Goal: Task Accomplishment & Management: Complete application form

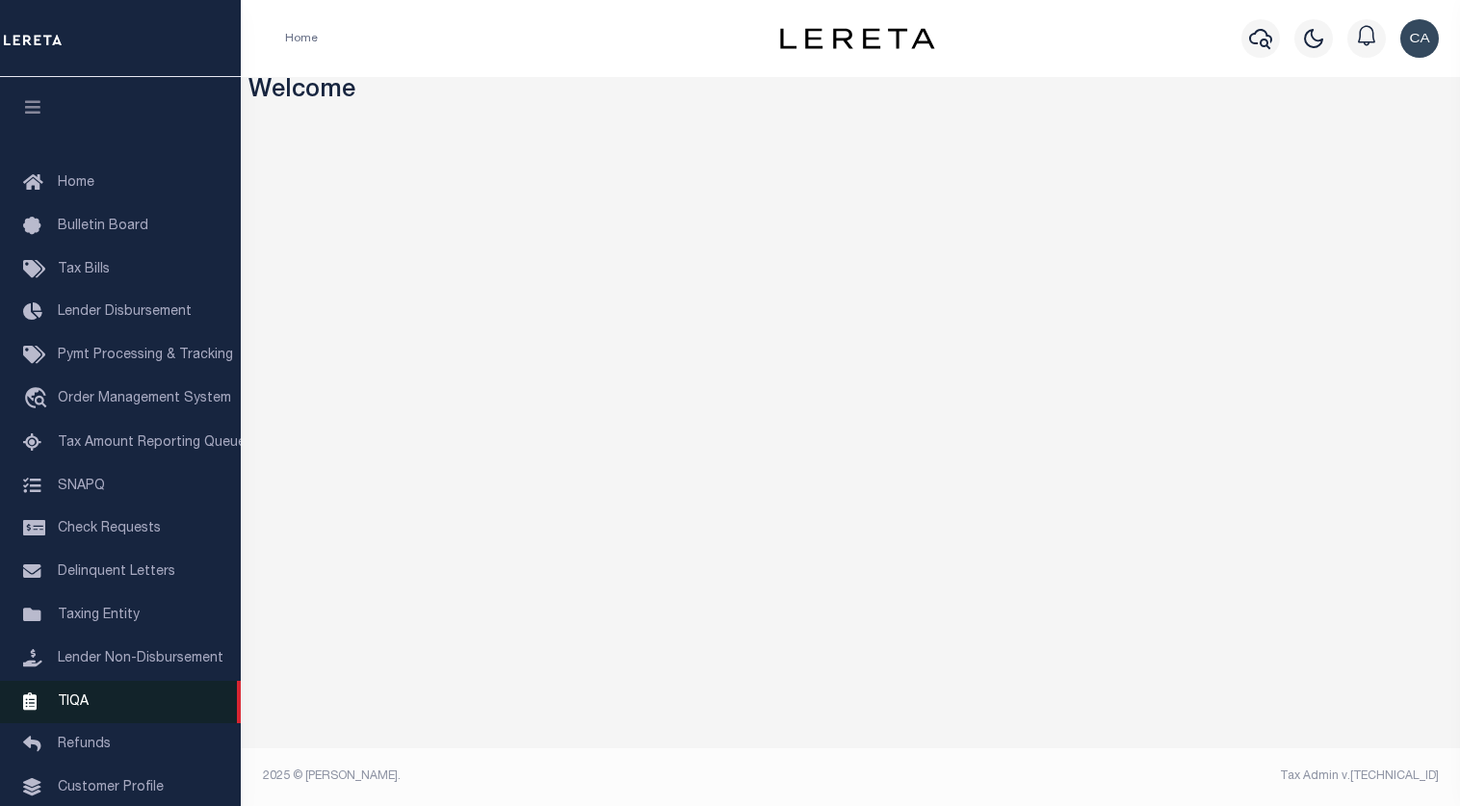
scroll to position [132, 0]
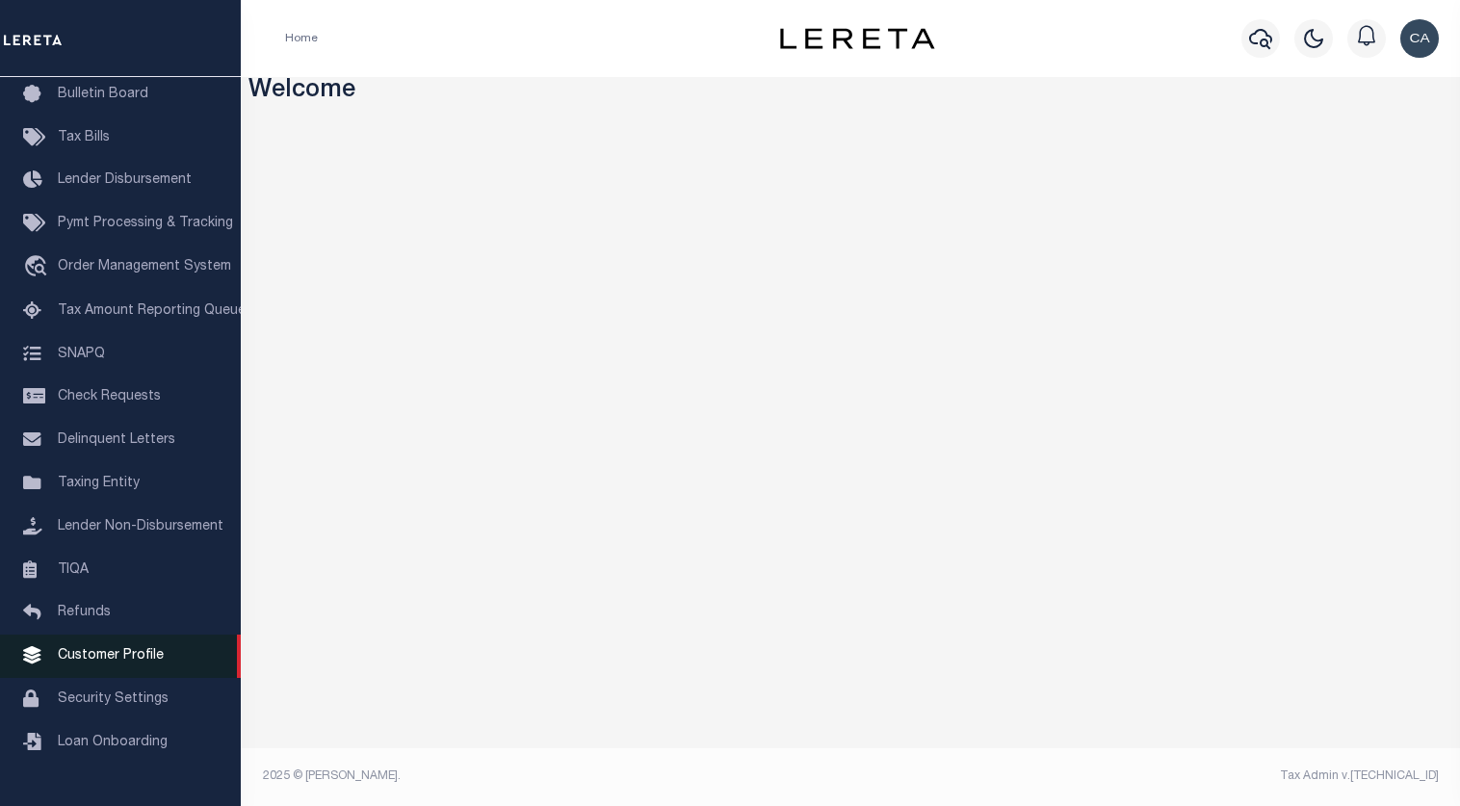
click at [167, 668] on link "Customer Profile" at bounding box center [120, 656] width 241 height 43
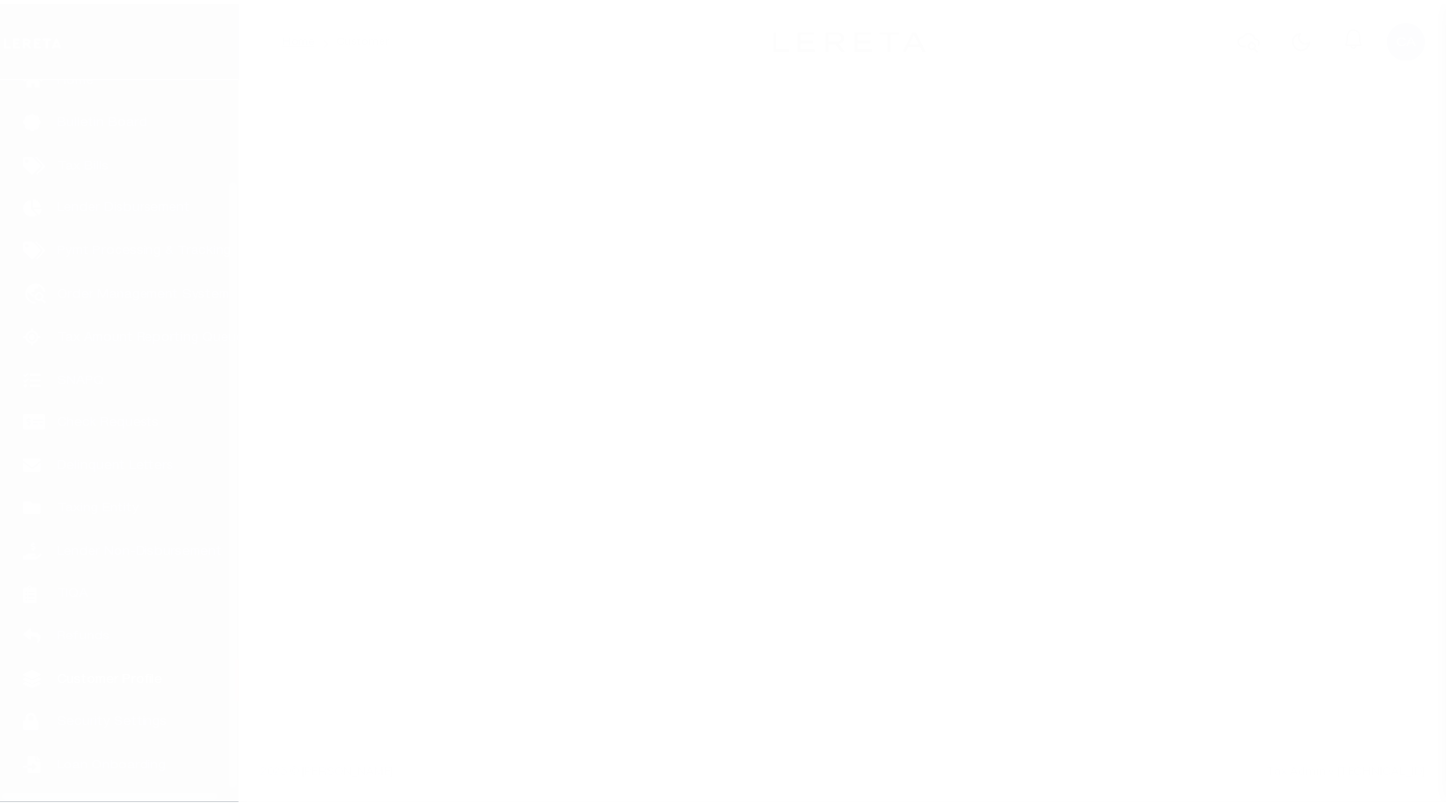
scroll to position [132, 0]
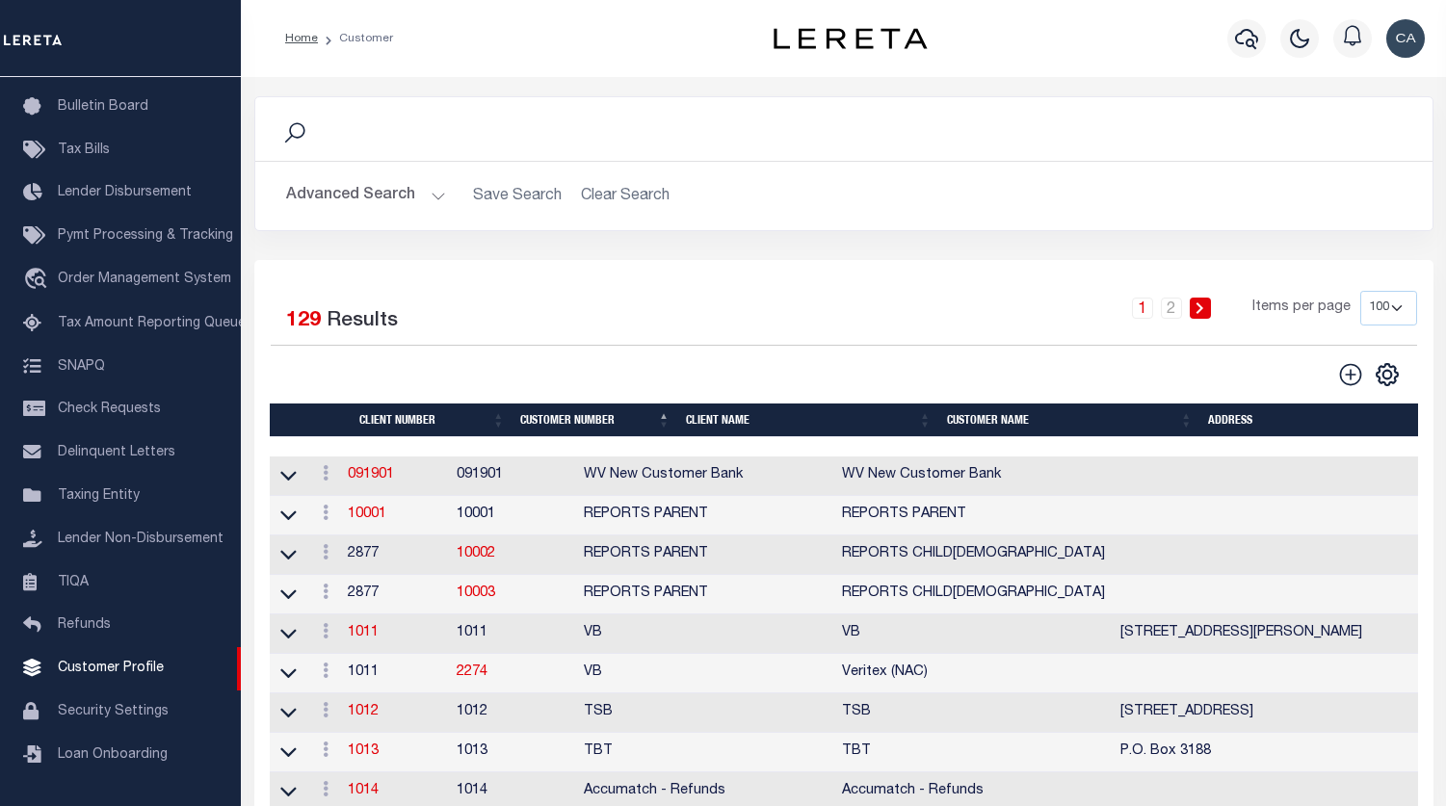
click at [391, 186] on button "Advanced Search" at bounding box center [366, 196] width 160 height 38
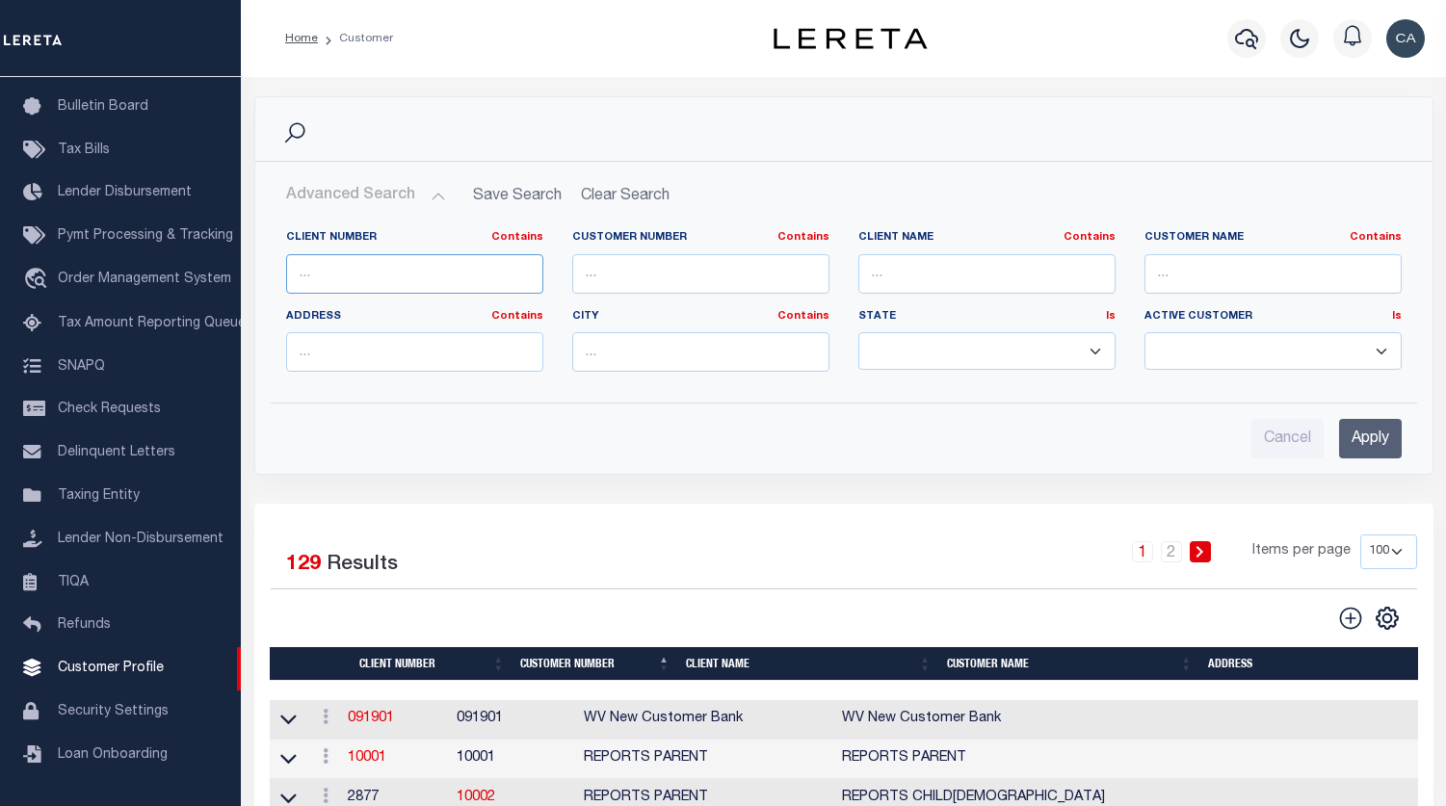
click at [409, 258] on input "text" at bounding box center [414, 273] width 257 height 39
paste input "2170"
type input "2170"
click at [1383, 435] on input "Apply" at bounding box center [1370, 438] width 63 height 39
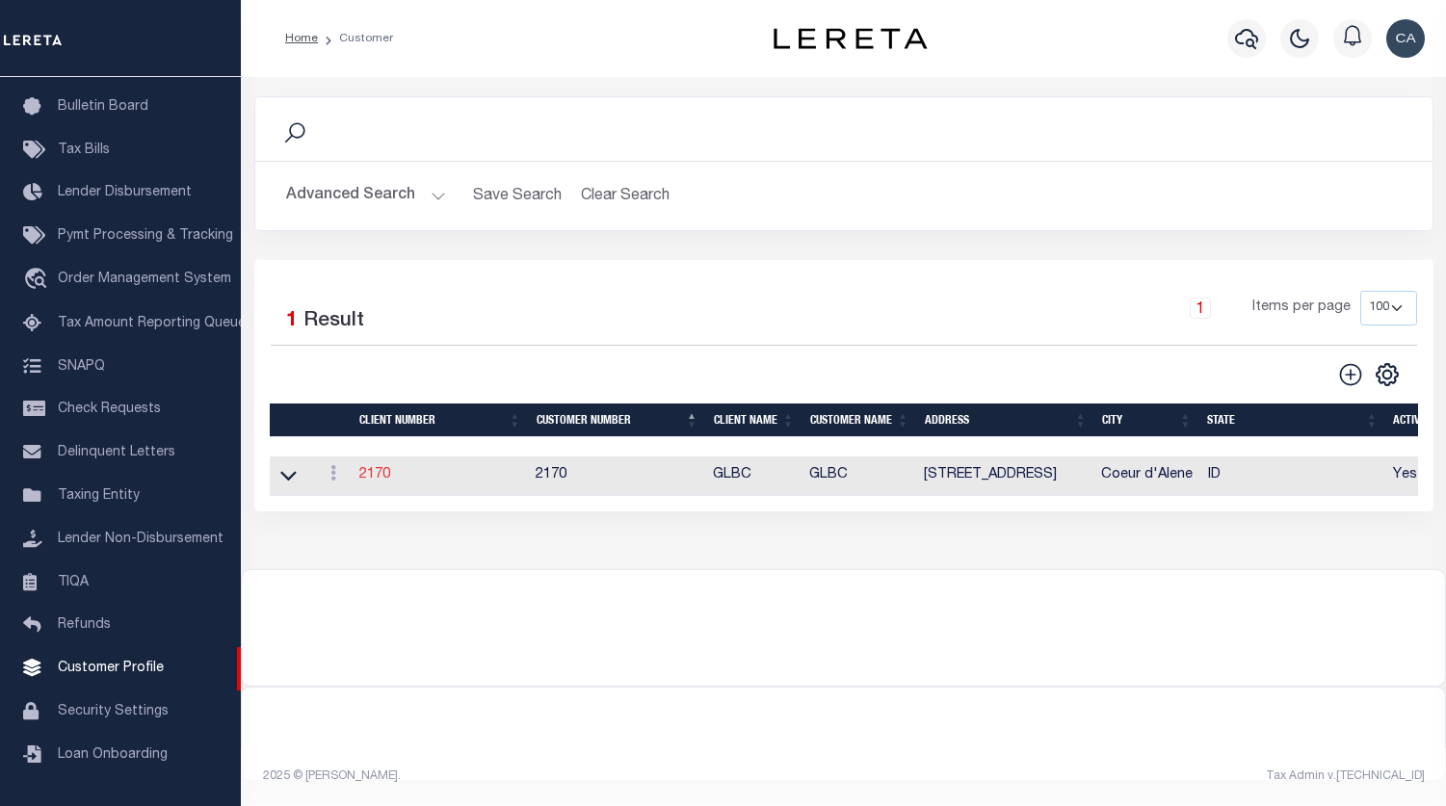
click at [366, 475] on link "2170" at bounding box center [374, 474] width 31 height 13
select select
type input "GLBC"
type input "2170"
type input "GLBC"
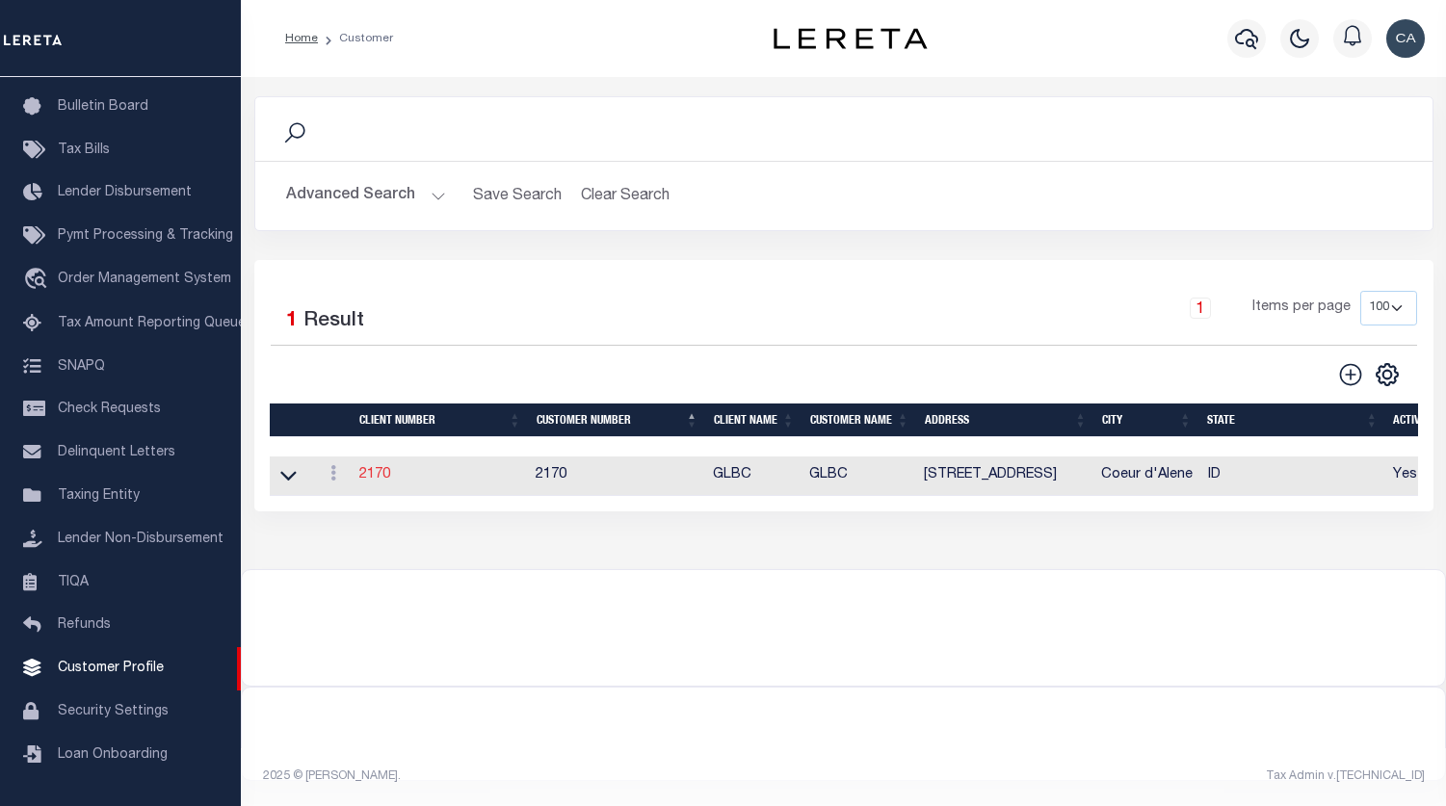
type input "[PERSON_NAME]"
select select "Commercial"
type input "[PERSON_NAME]"
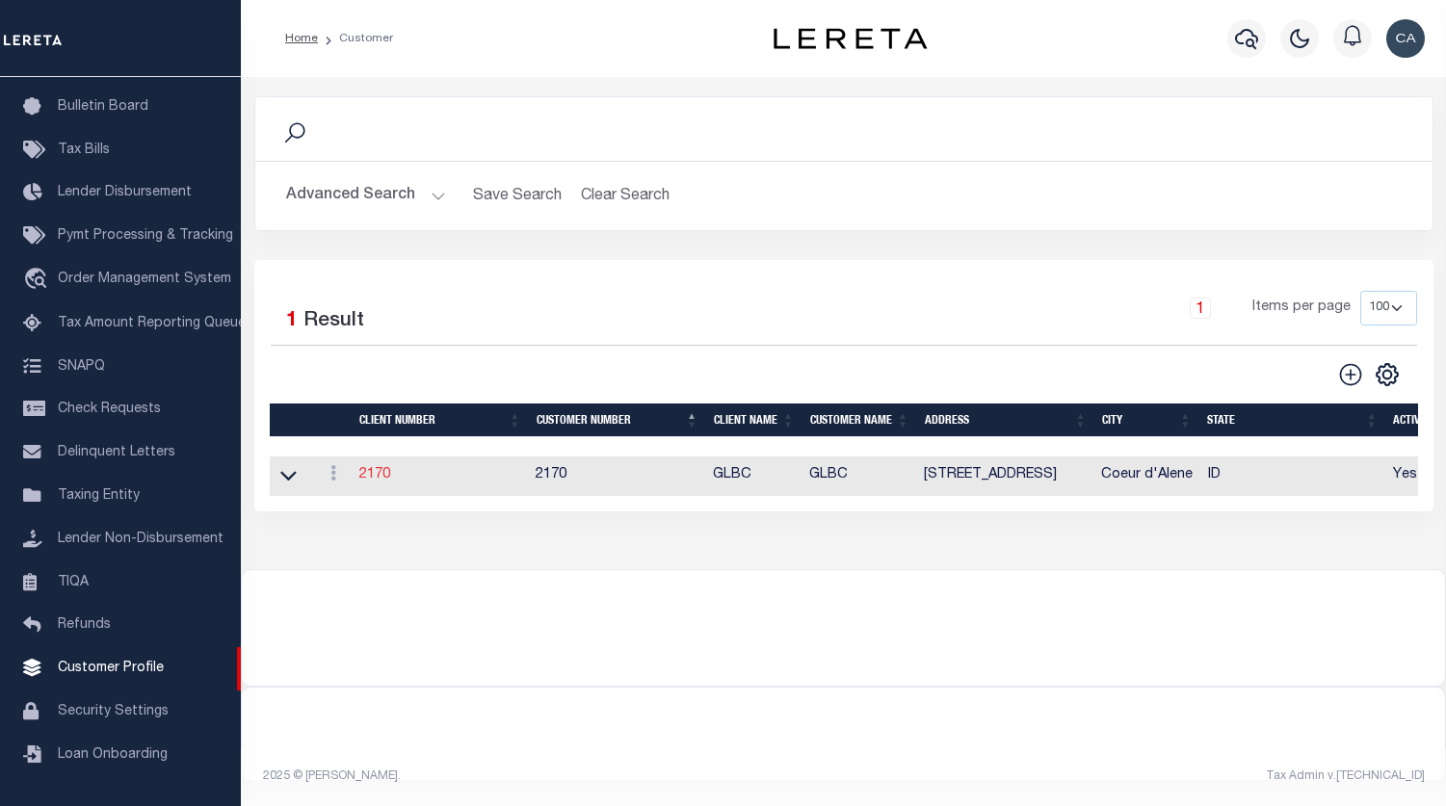
checkbox input "true"
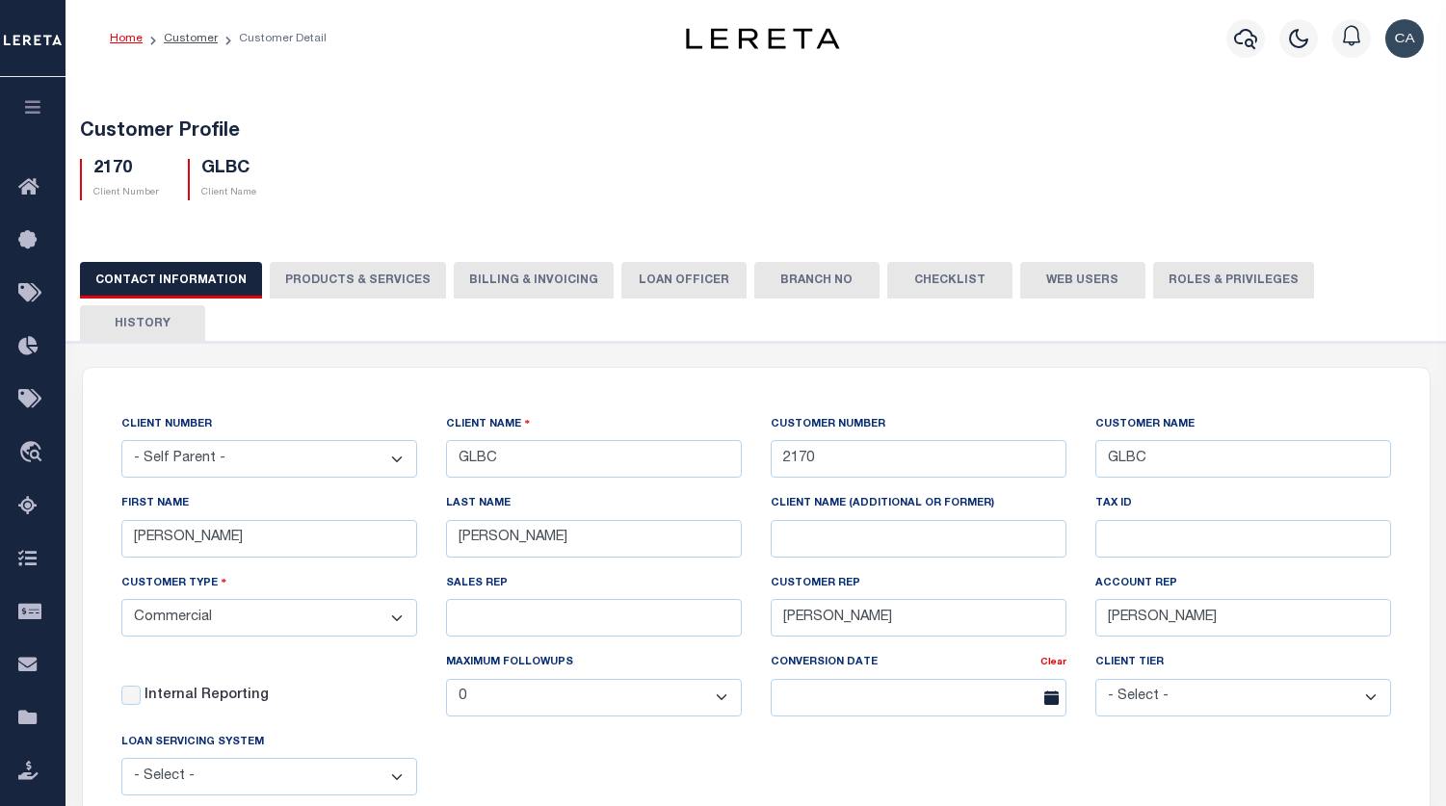
click at [360, 281] on button "PRODUCTS & SERVICES" at bounding box center [358, 280] width 176 height 37
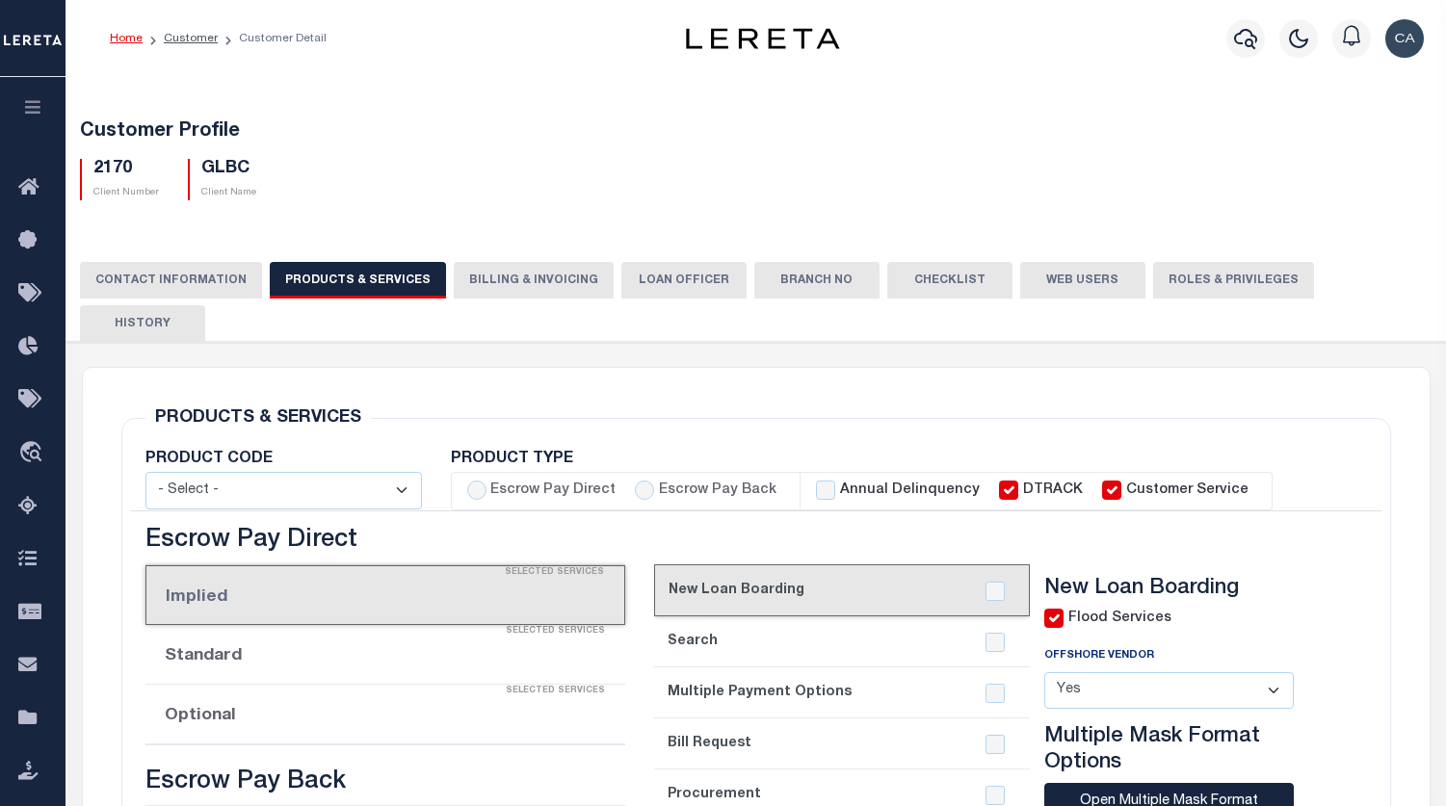
select select "STX"
radio input "true"
checkbox input "true"
type textarea "Delinquent - $5.00 per loan added to LOL fee After 4 parcels - $5.00 Same contr…"
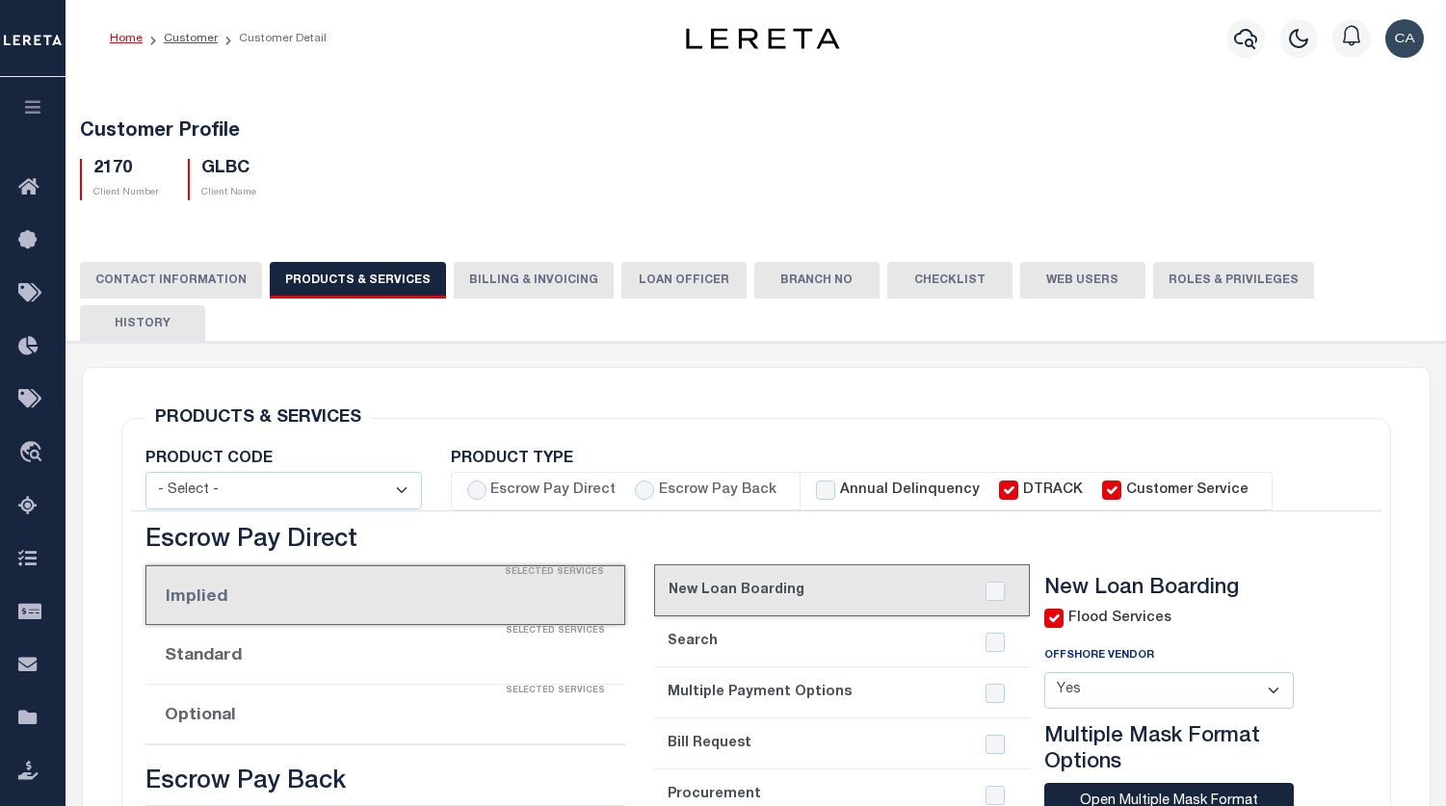
checkbox input "true"
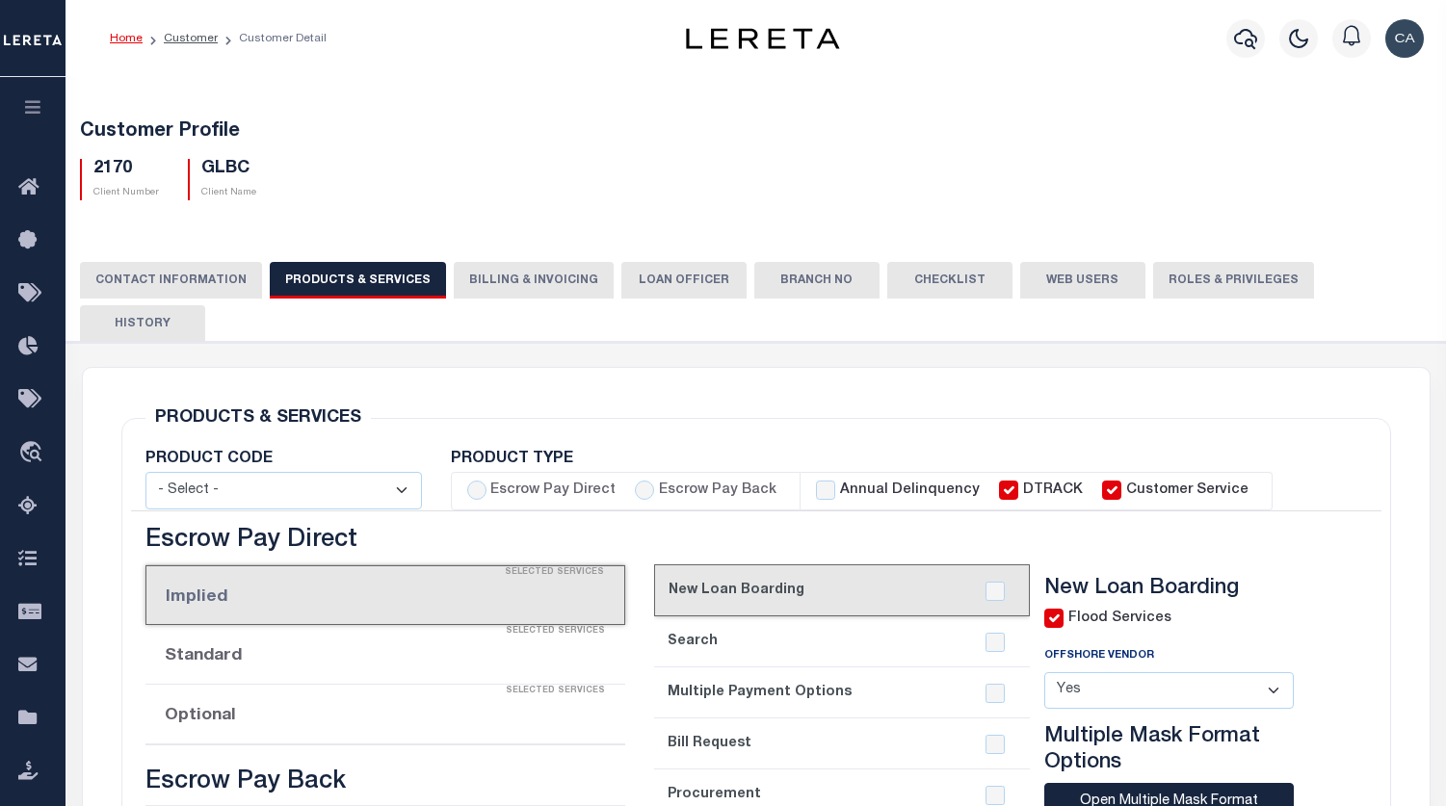
checkbox input "true"
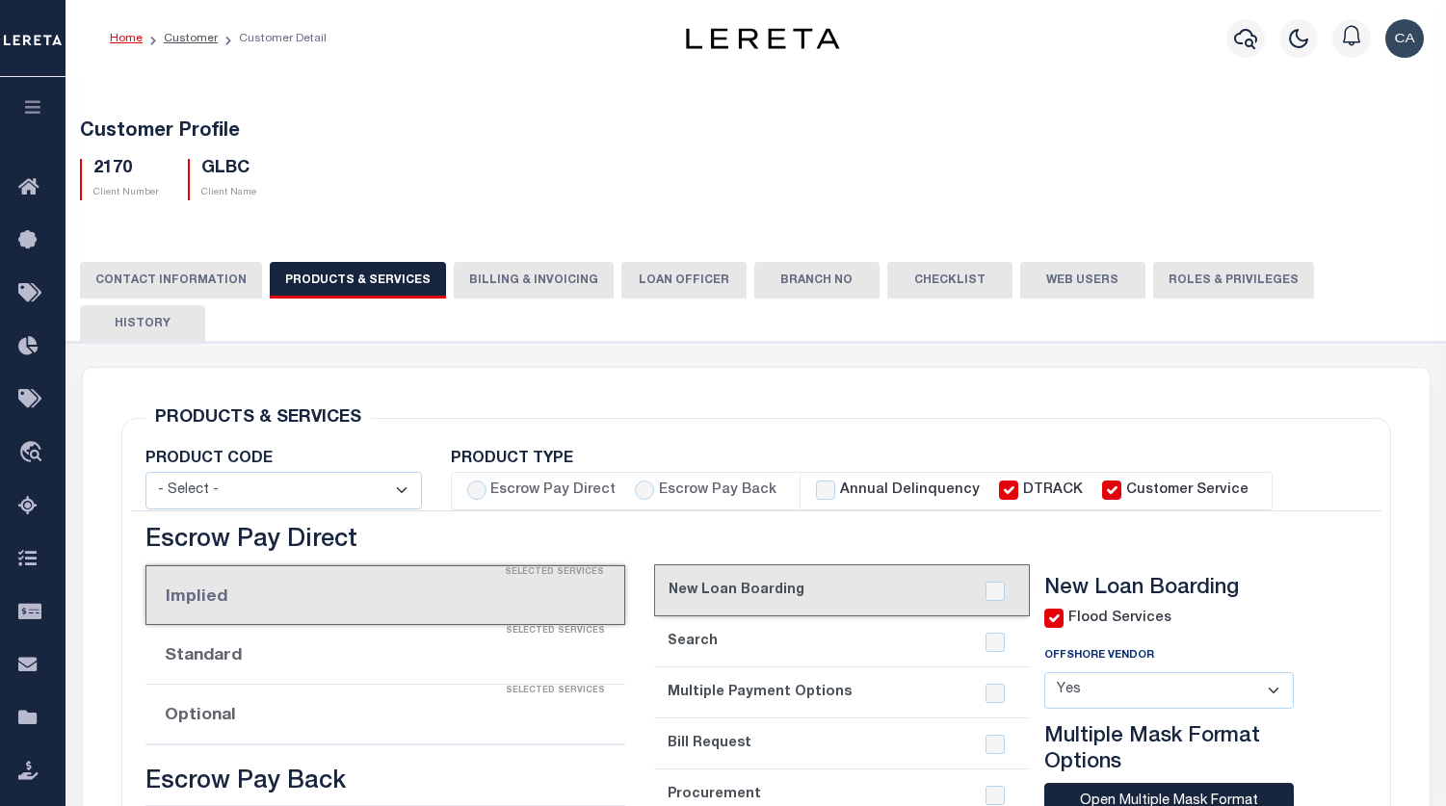
checkbox input "true"
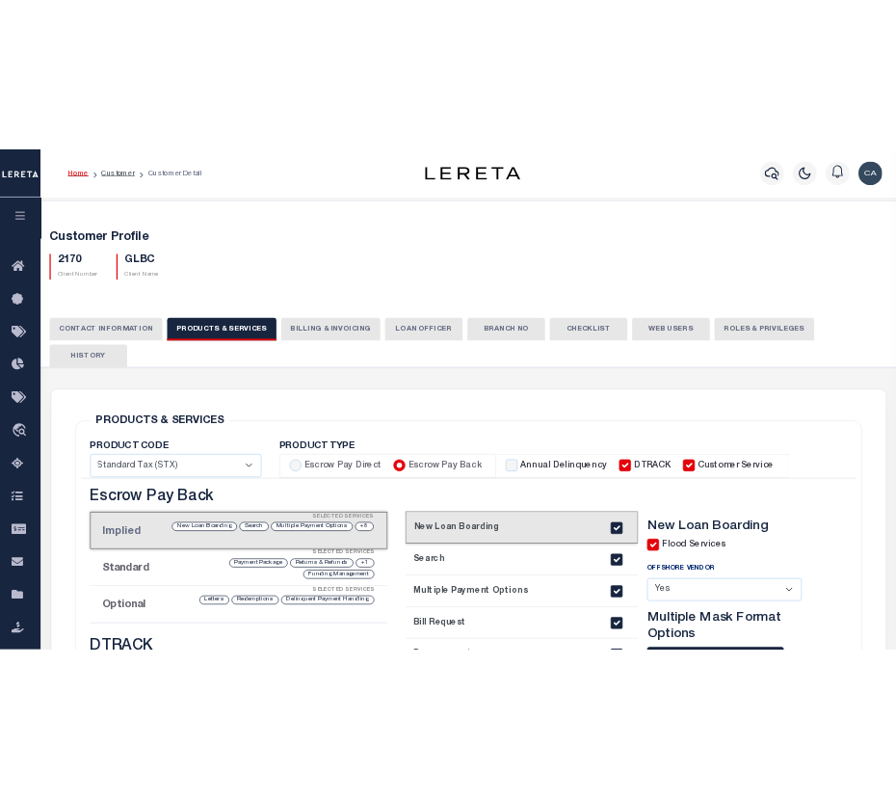
scroll to position [193, 0]
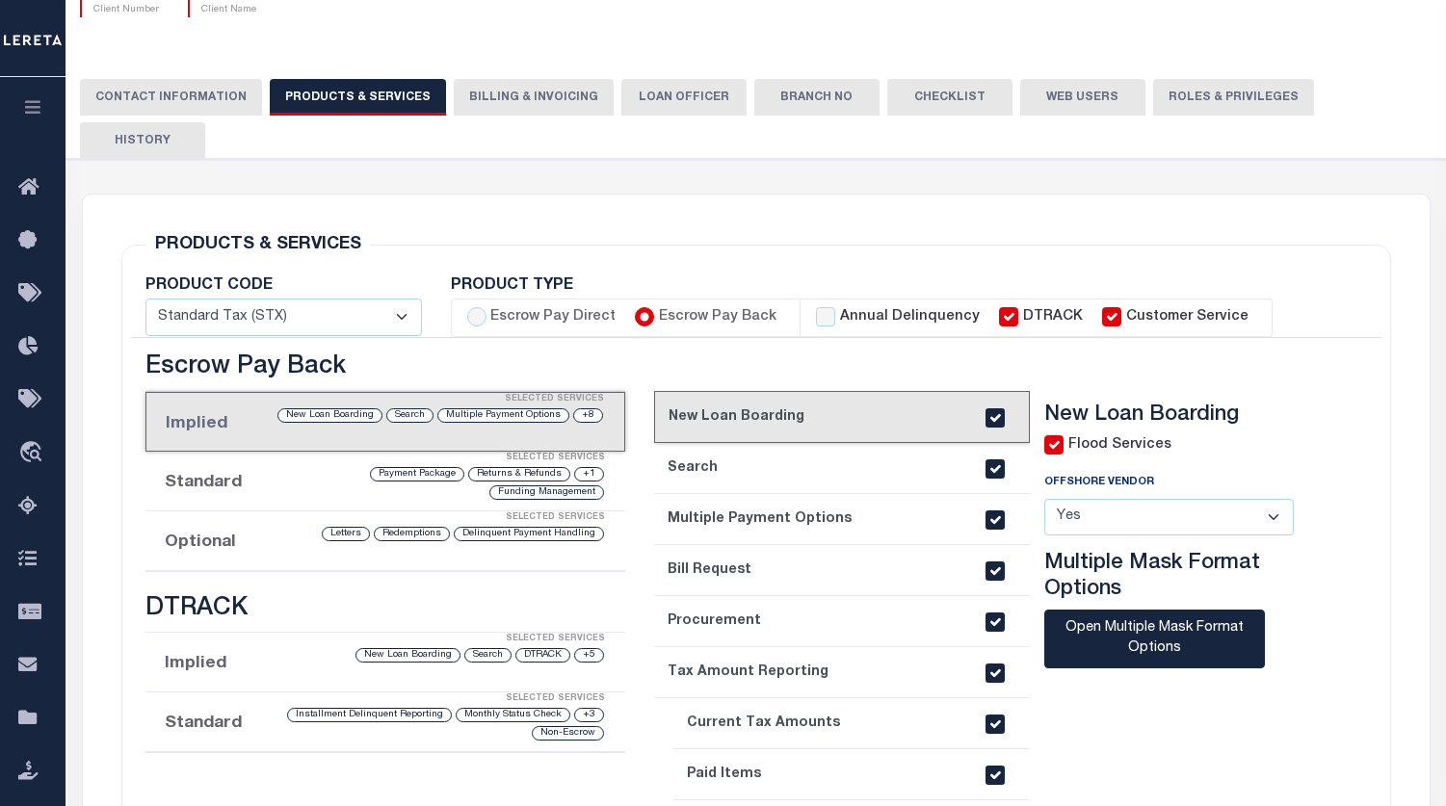
click at [206, 354] on h3 "Escrow Pay Back" at bounding box center [385, 369] width 480 height 30
click at [376, 633] on li "Implied Selected Services +5 DTRACK Search New Loan Boarding" at bounding box center [385, 663] width 480 height 60
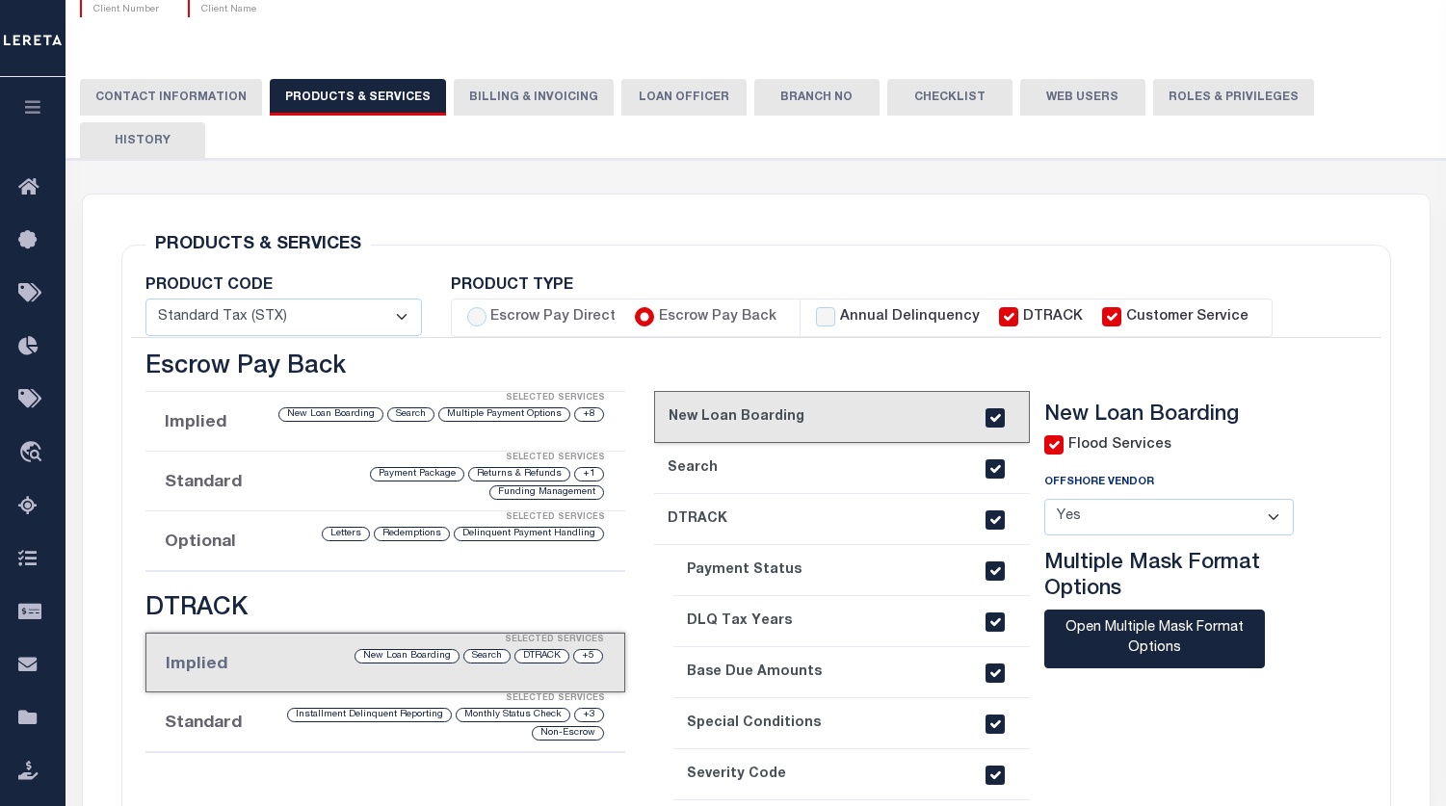
click at [306, 439] on div "Selected Services" at bounding box center [405, 458] width 480 height 39
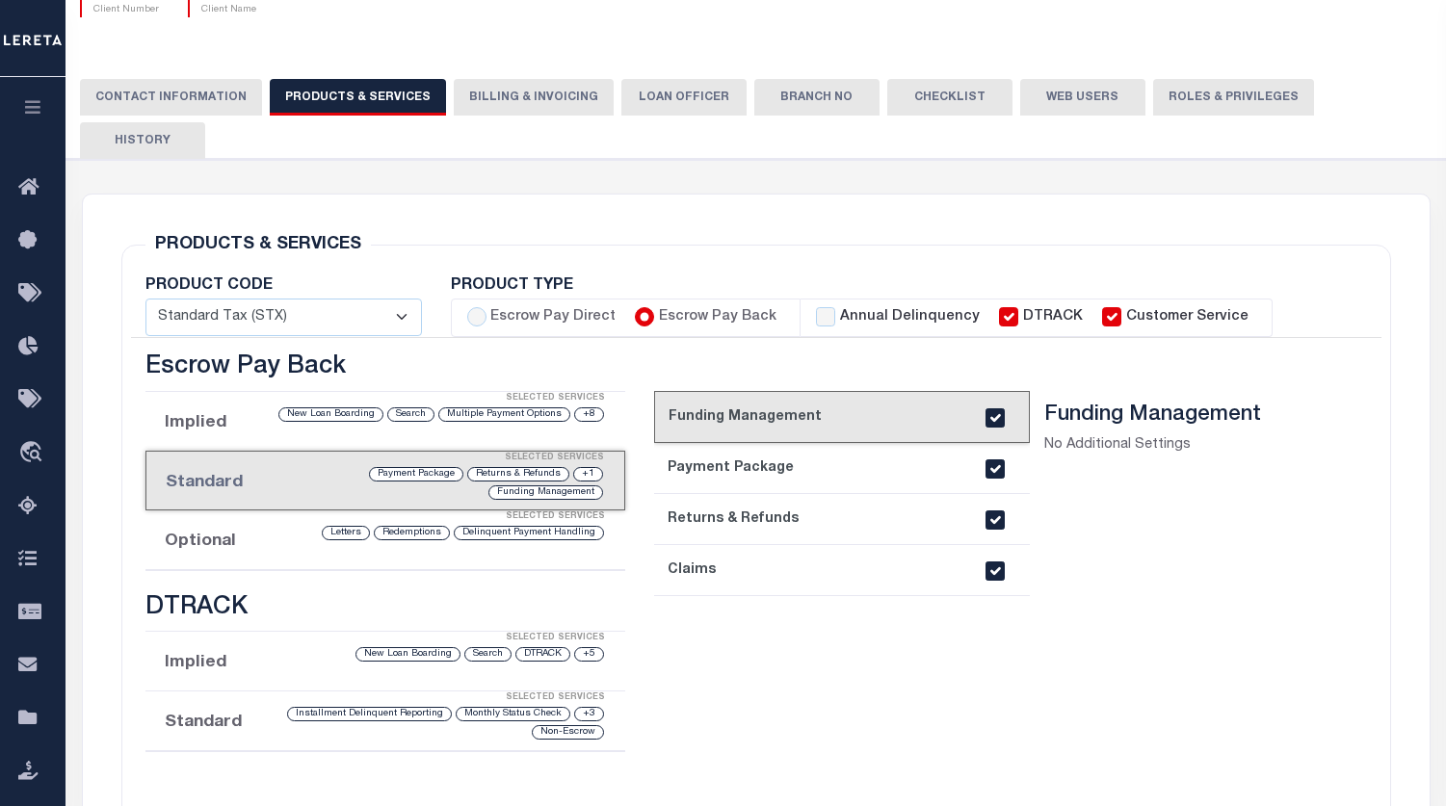
click at [407, 407] on div "Search" at bounding box center [410, 414] width 47 height 14
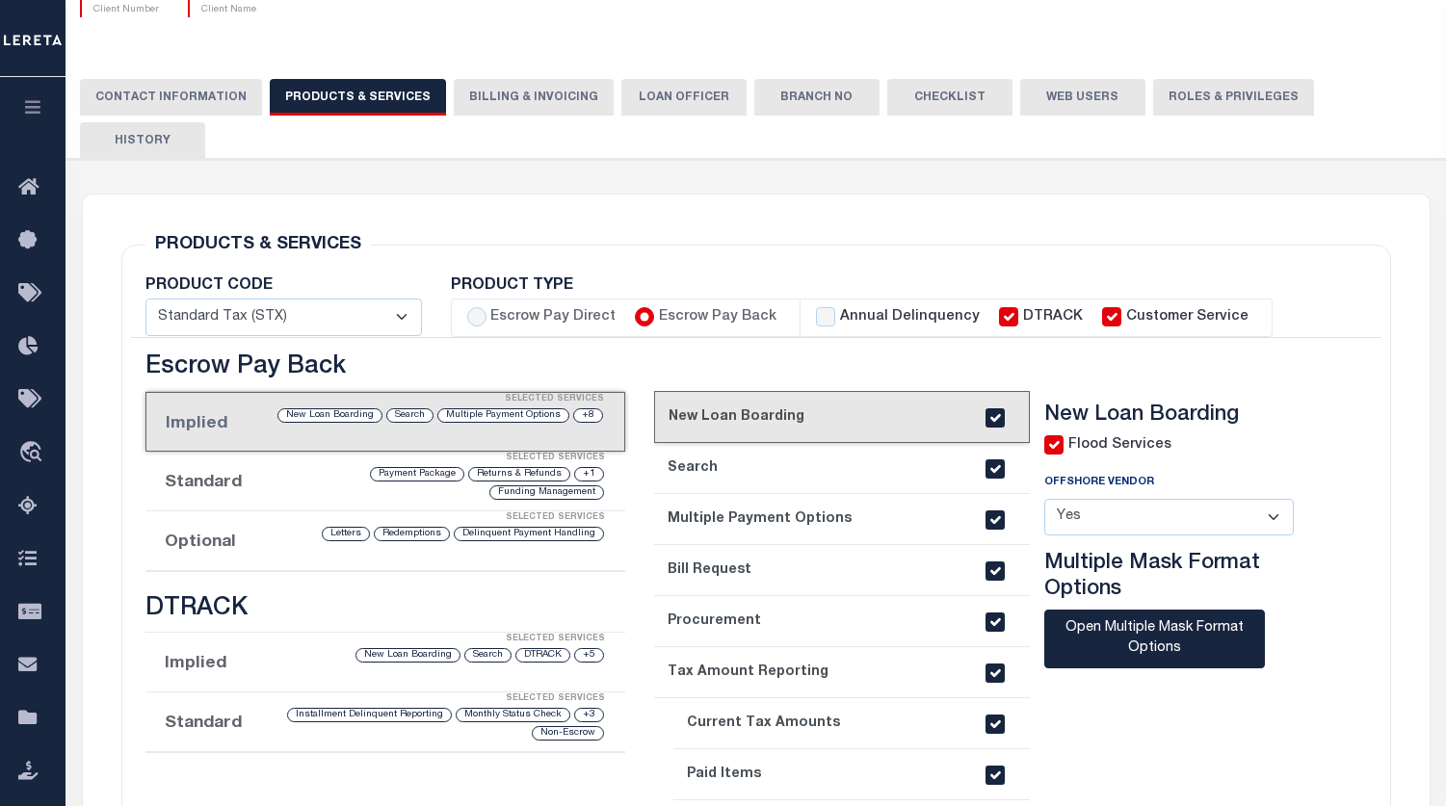
click at [1130, 435] on label "Flood Services" at bounding box center [1119, 445] width 103 height 21
click at [1042, 408] on div "New Loan Boarding Flood Services Offshore Vendor - Select - Yes No Multiple Mas…" at bounding box center [1183, 566] width 307 height 327
click at [1048, 435] on input "checkbox" at bounding box center [1053, 444] width 19 height 19
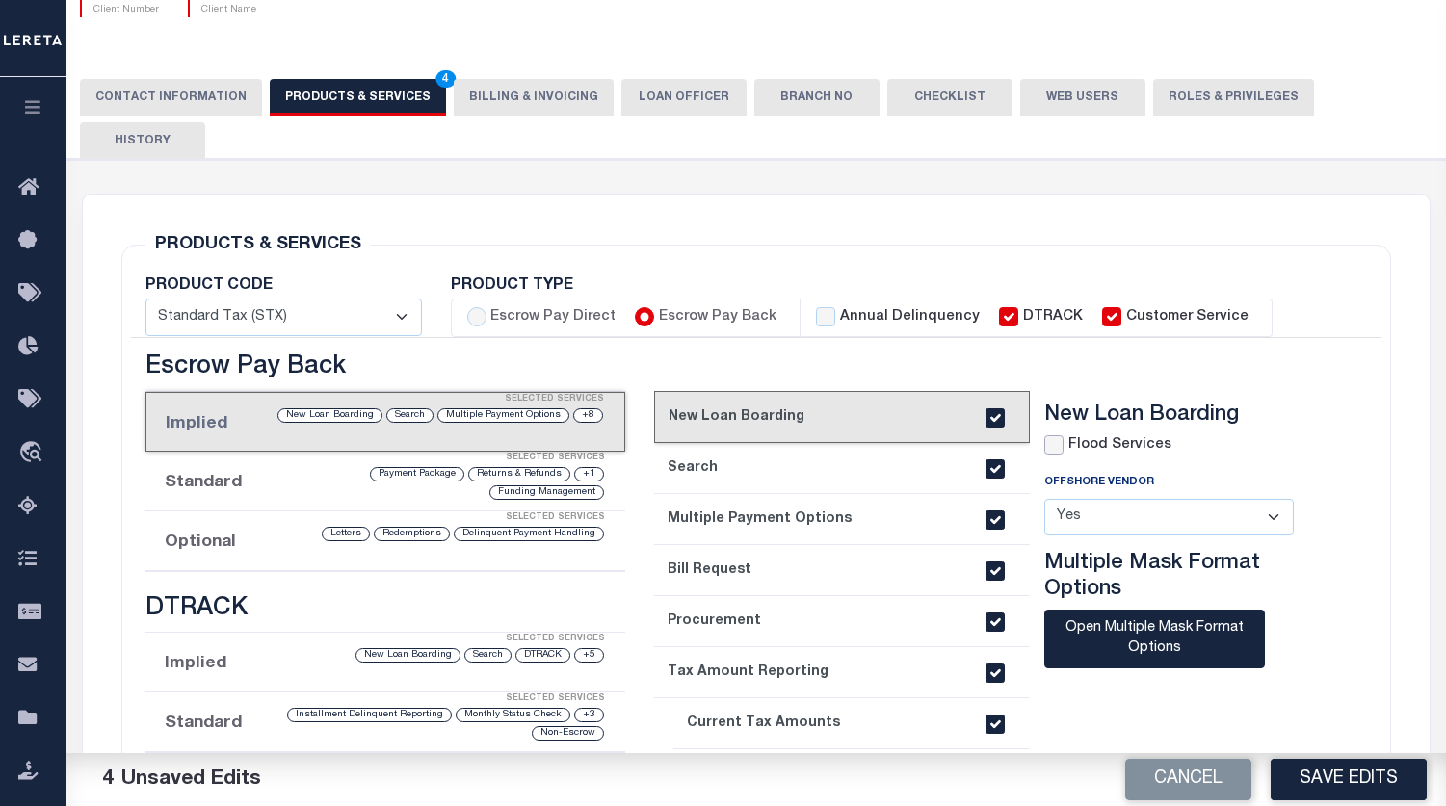
click at [1048, 435] on input "checkbox" at bounding box center [1053, 444] width 19 height 19
checkbox input "true"
click at [1250, 301] on div "PRODUCT CODE - Select - Standard Tax (STX) Outsourcing (OS) Enhanced Tax (ETX) …" at bounding box center [756, 652] width 1250 height 748
